Goal: Transaction & Acquisition: Purchase product/service

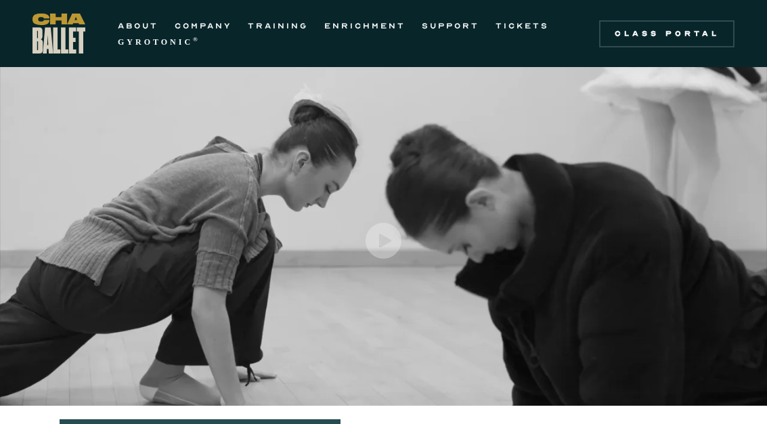
click at [519, 32] on link "TICKETS" at bounding box center [522, 26] width 53 height 16
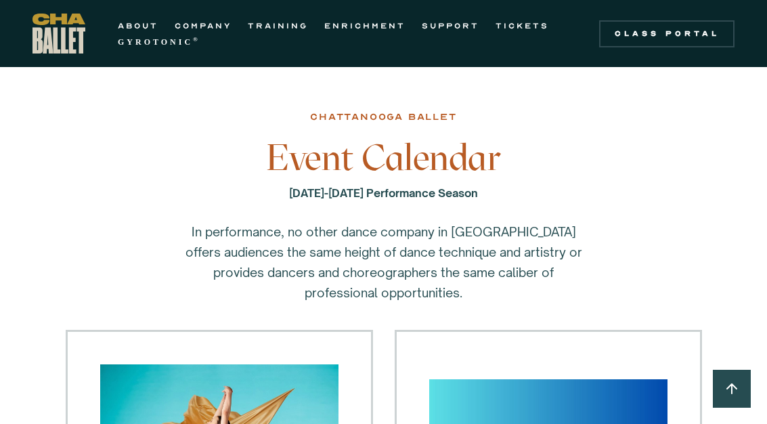
click at [446, 30] on link "SUPPORT" at bounding box center [451, 26] width 58 height 16
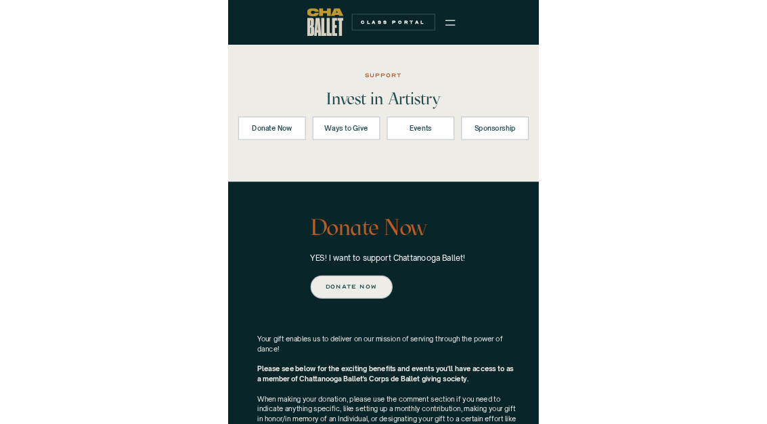
scroll to position [9, 0]
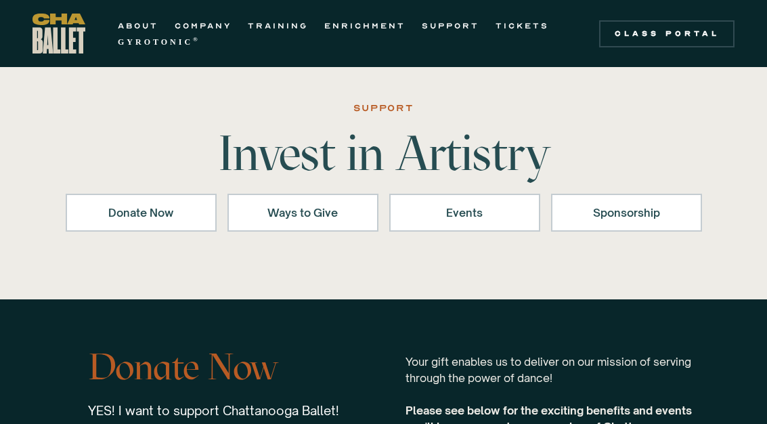
click at [517, 28] on link "TICKETS" at bounding box center [522, 26] width 53 height 16
